Goal: Information Seeking & Learning: Learn about a topic

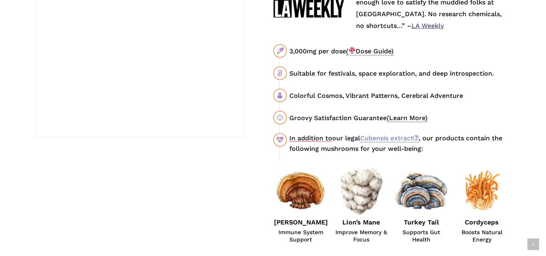
scroll to position [525, 0]
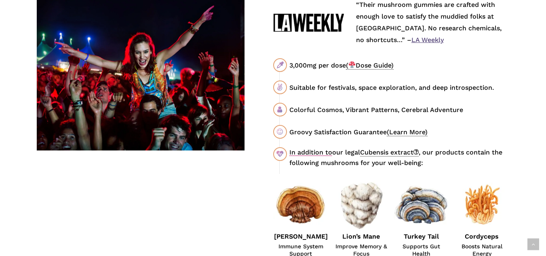
click at [400, 151] on link "Cubensis extract" at bounding box center [389, 152] width 59 height 8
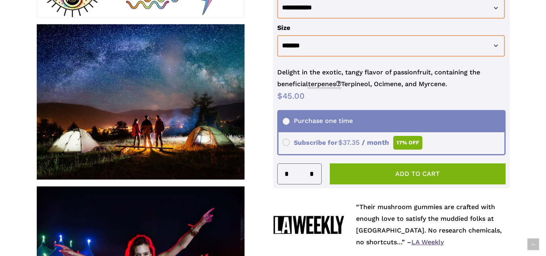
scroll to position [40, 0]
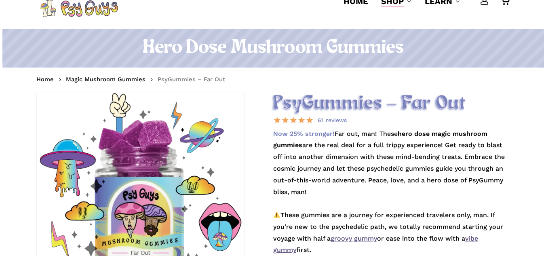
drag, startPoint x: 429, startPoint y: 92, endPoint x: 436, endPoint y: 90, distance: 6.8
drag, startPoint x: 436, startPoint y: 90, endPoint x: 229, endPoint y: 141, distance: 212.6
click at [229, 141] on div at bounding box center [141, 197] width 208 height 208
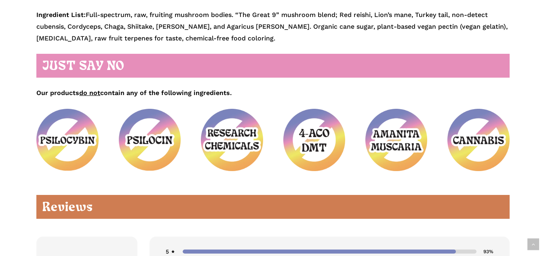
scroll to position [970, 0]
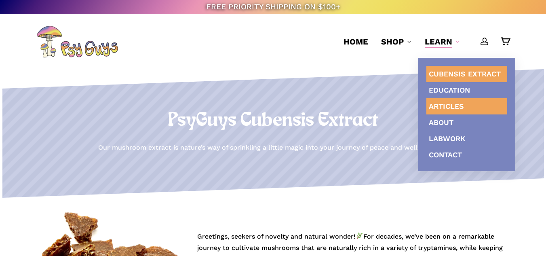
click at [455, 104] on span "Articles" at bounding box center [446, 106] width 35 height 8
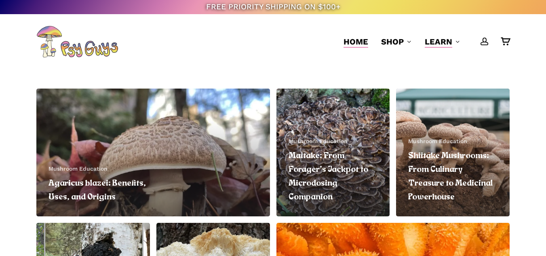
click at [359, 41] on span "Home" at bounding box center [355, 42] width 25 height 10
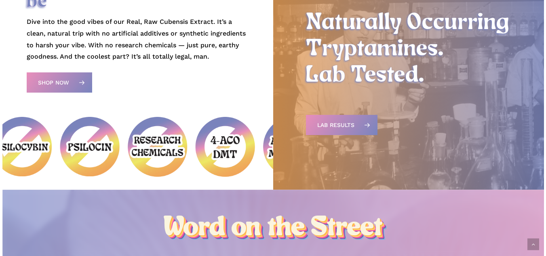
scroll to position [525, 0]
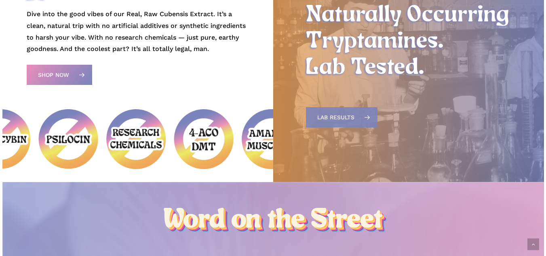
click at [356, 120] on link "Lab Results" at bounding box center [342, 117] width 72 height 20
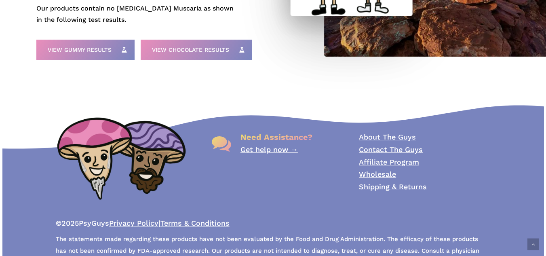
scroll to position [349, 0]
